Goal: Use online tool/utility: Use online tool/utility

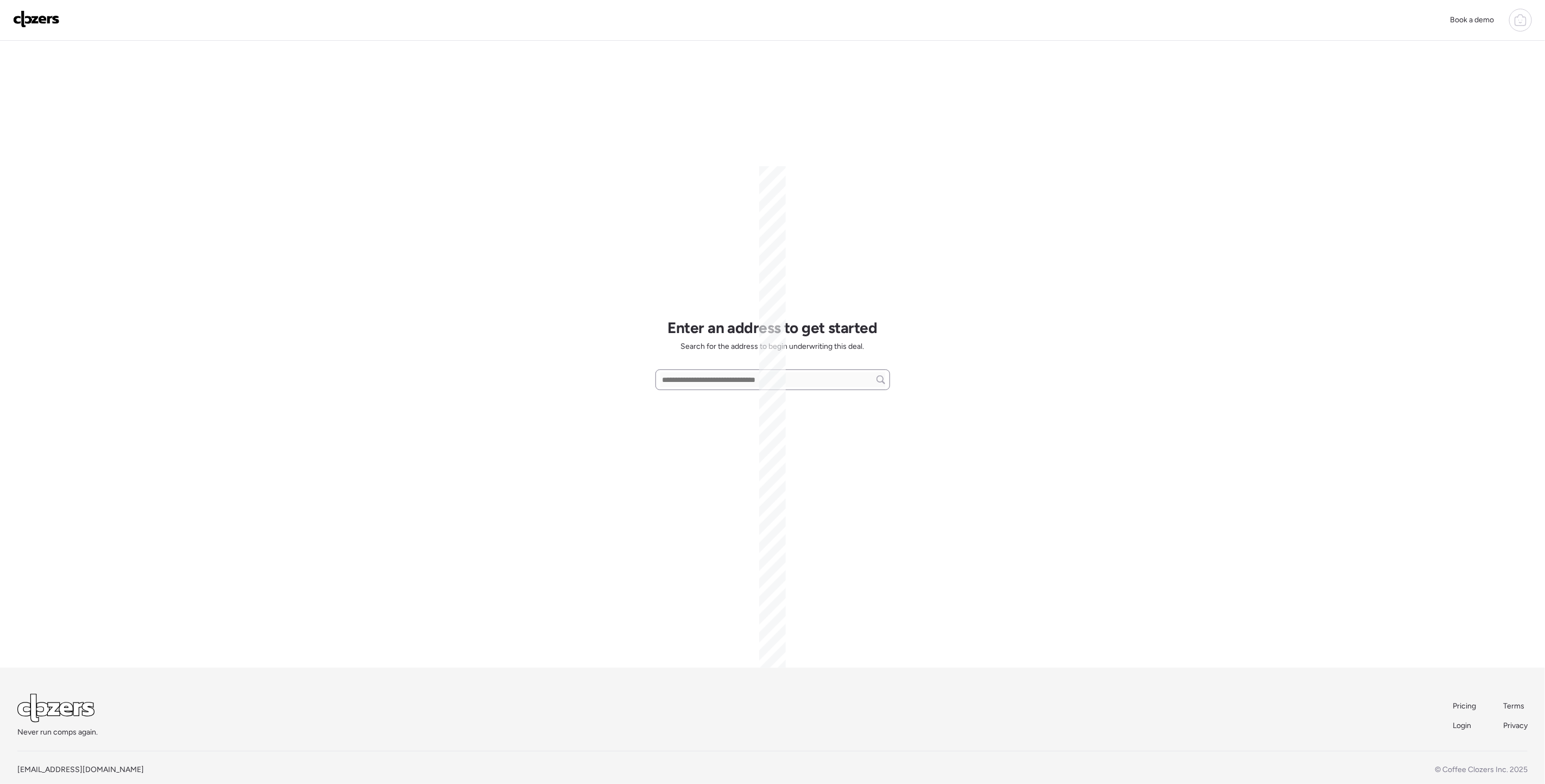
click at [674, 370] on div at bounding box center [773, 379] width 234 height 21
click at [676, 382] on input "text" at bounding box center [773, 379] width 225 height 15
click at [715, 400] on span "[STREET_ADDRESS]" at bounding box center [695, 400] width 70 height 11
type input "**********"
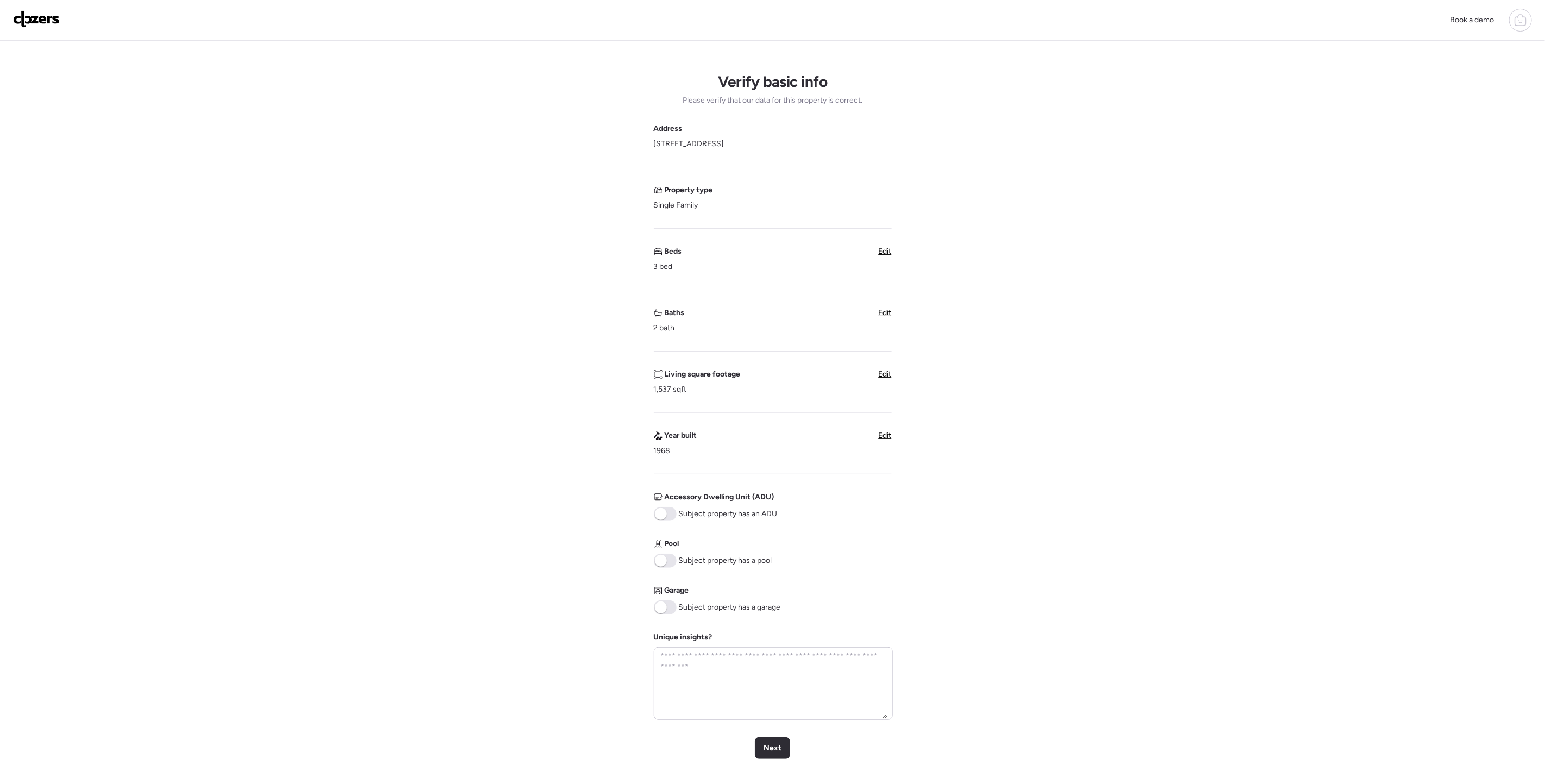
drag, startPoint x: 662, startPoint y: 605, endPoint x: 670, endPoint y: 619, distance: 16.1
click at [662, 605] on span at bounding box center [661, 607] width 12 height 12
click at [764, 752] on span "Next" at bounding box center [773, 748] width 18 height 11
